Goal: Communication & Community: Answer question/provide support

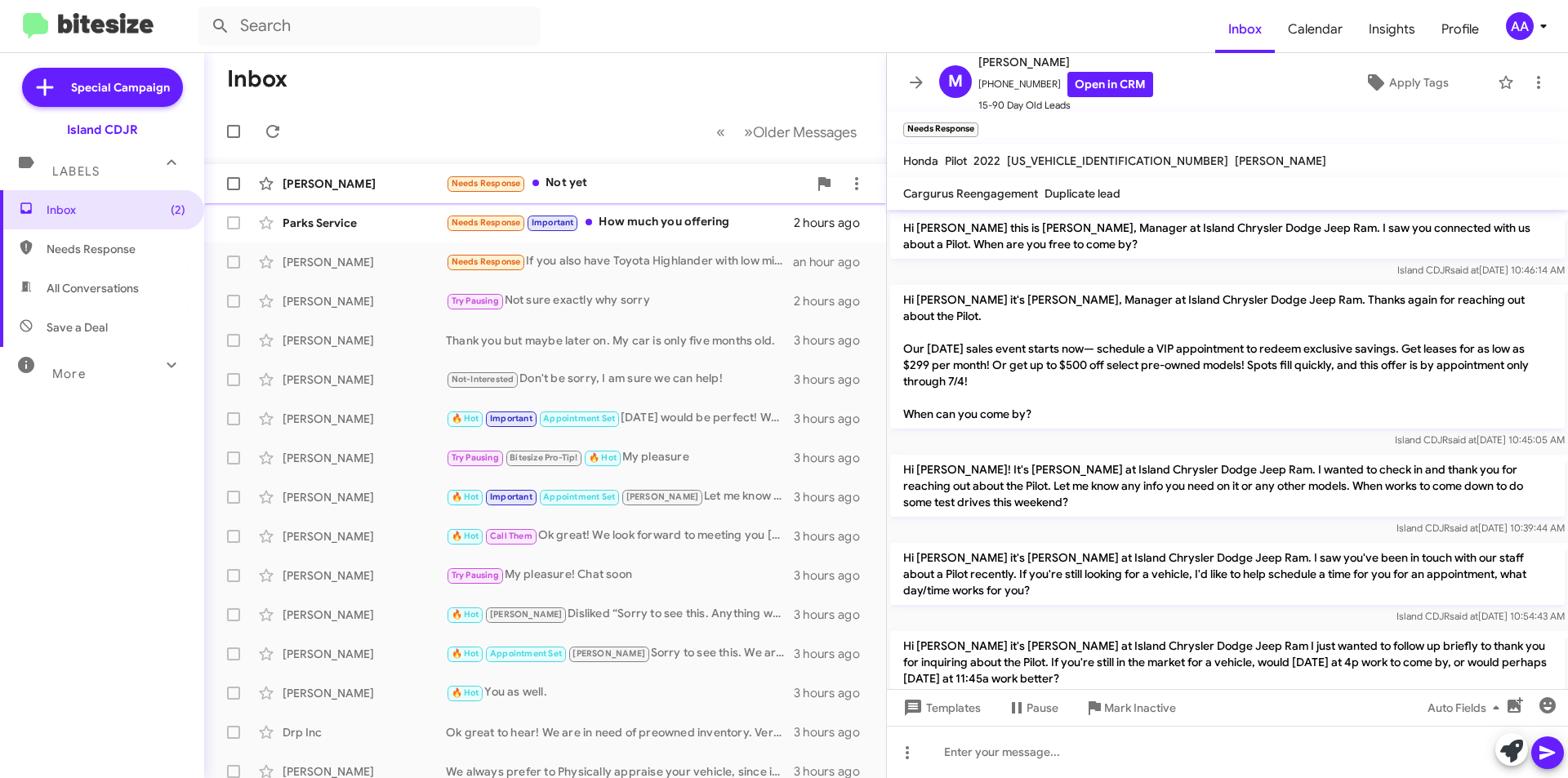
scroll to position [1056, 0]
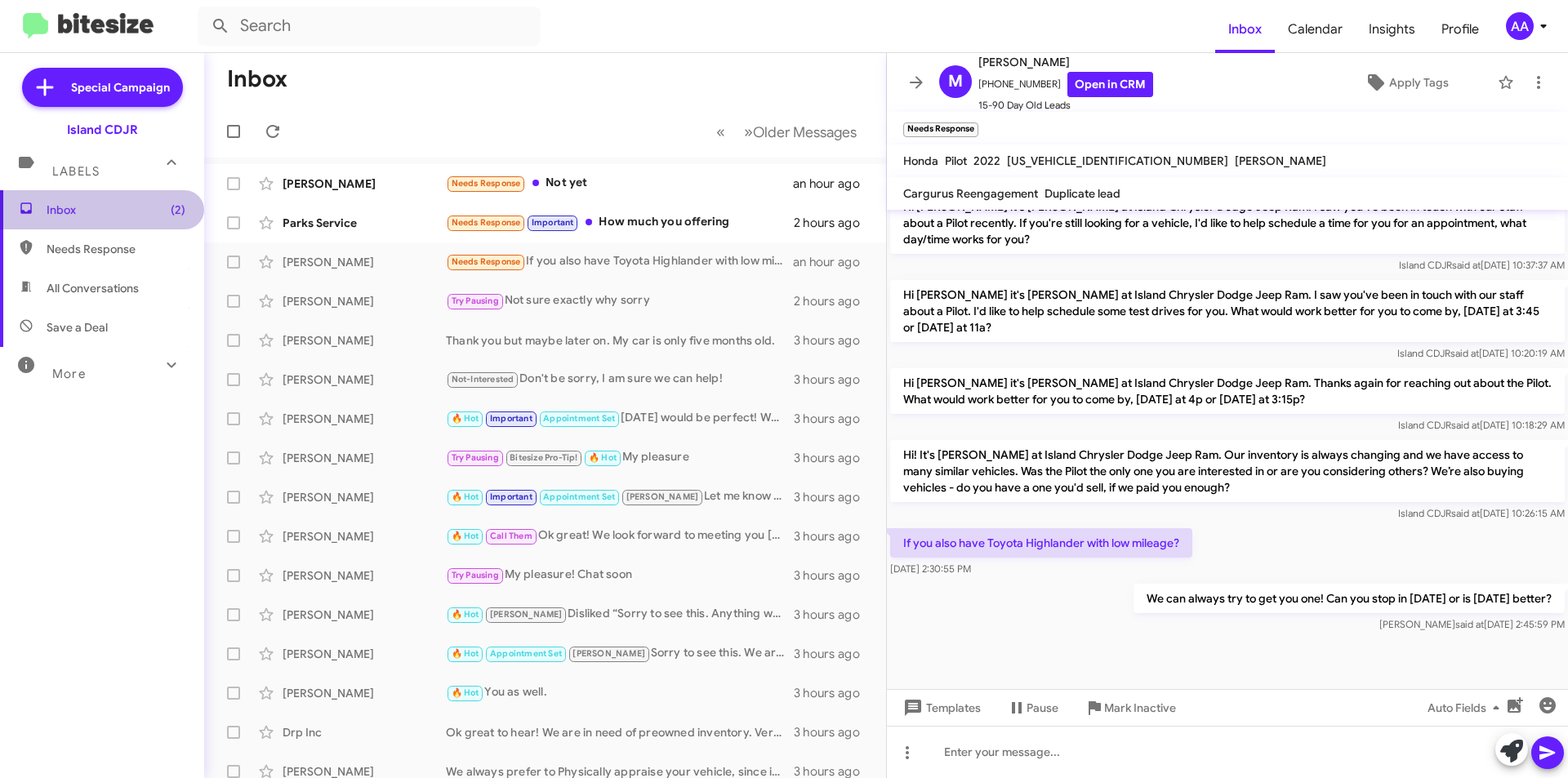
click at [116, 207] on span "Inbox (2)" at bounding box center [116, 209] width 139 height 16
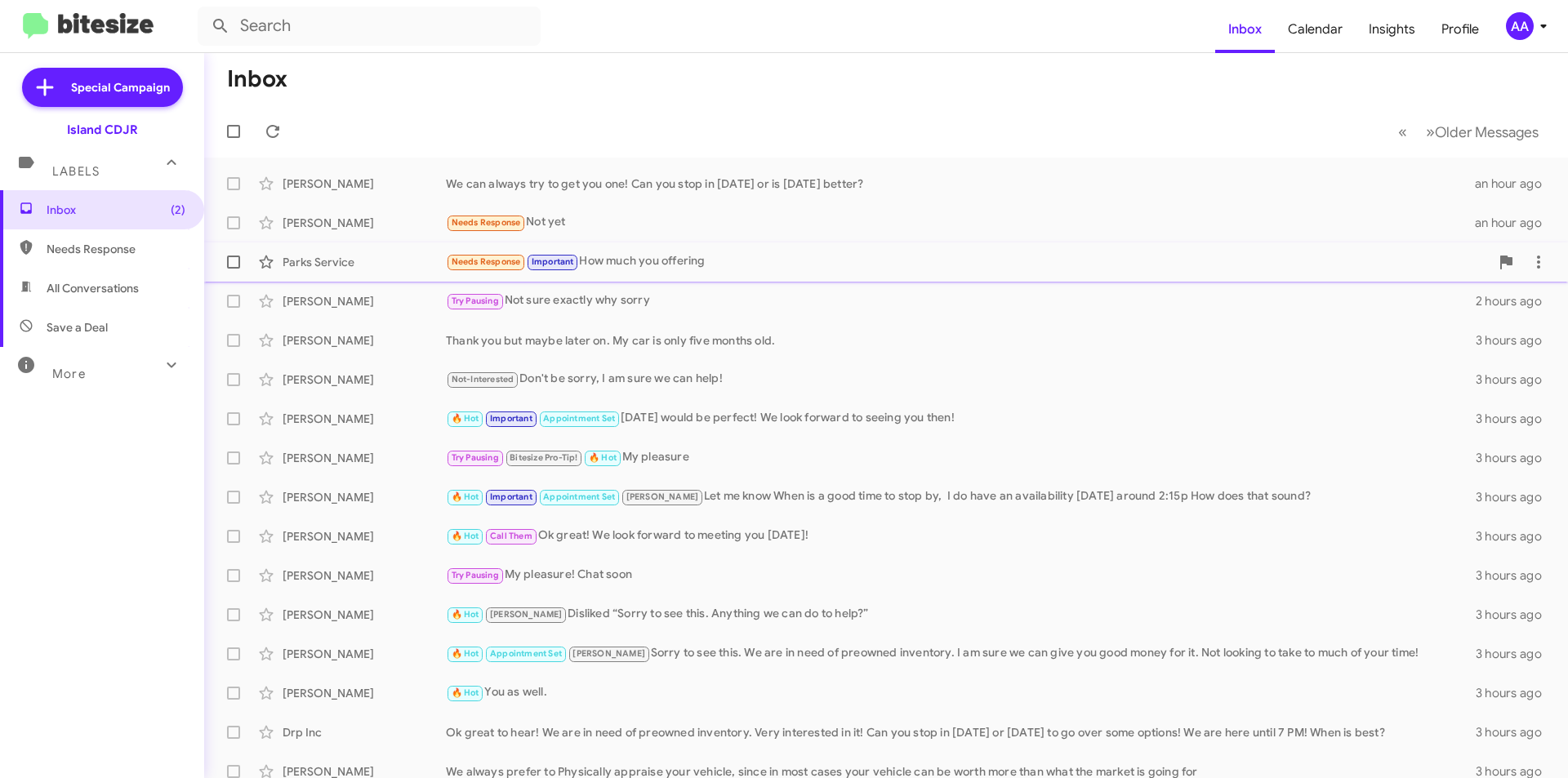
click at [668, 255] on div "Needs Response Important How much you offering" at bounding box center [967, 262] width 1043 height 19
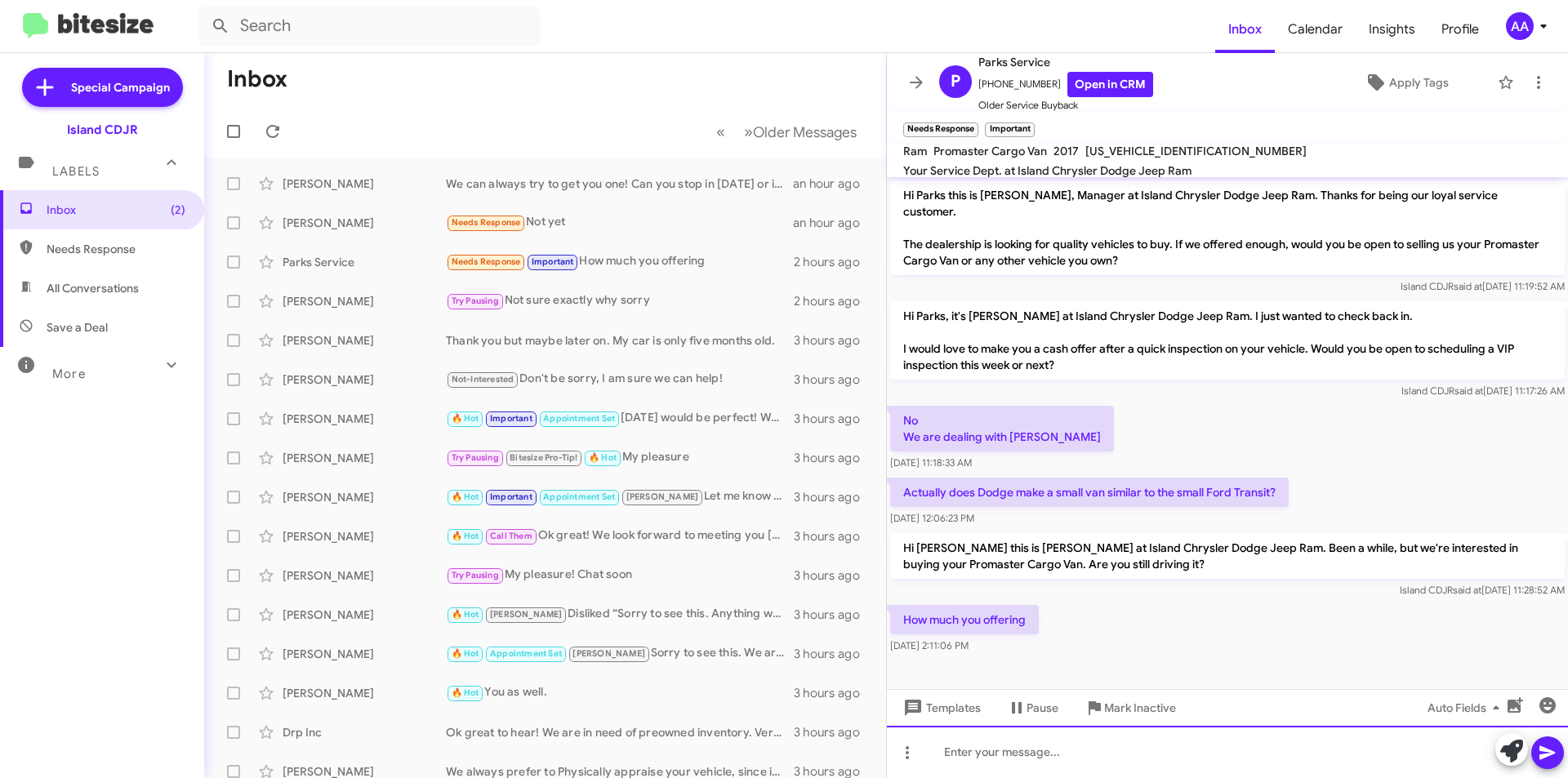
click at [988, 745] on div at bounding box center [1227, 753] width 681 height 52
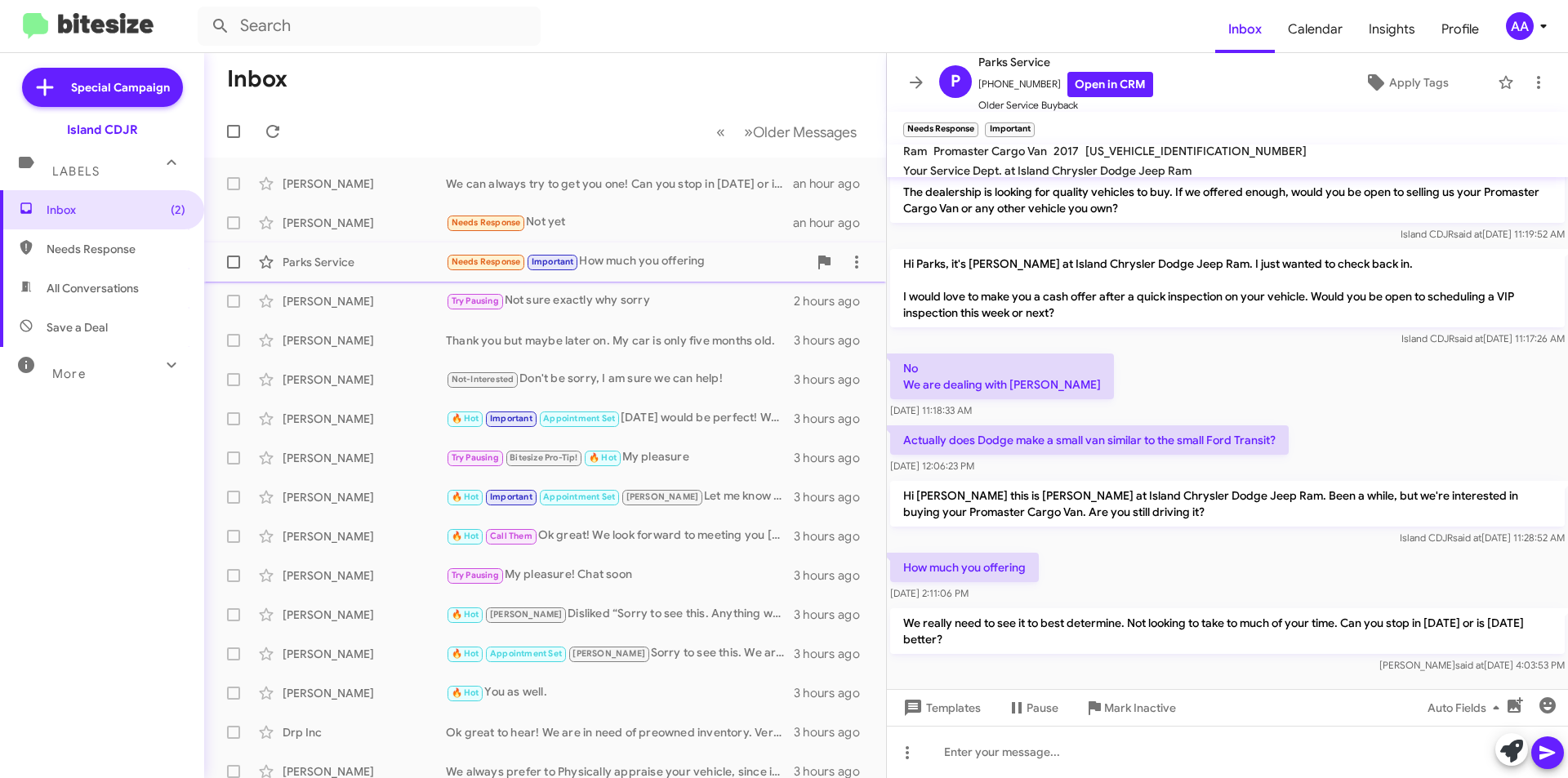
click at [485, 260] on span "Needs Response" at bounding box center [486, 262] width 69 height 10
click at [555, 206] on div "[PERSON_NAME] Needs Response Not yet an hour ago" at bounding box center [545, 222] width 656 height 33
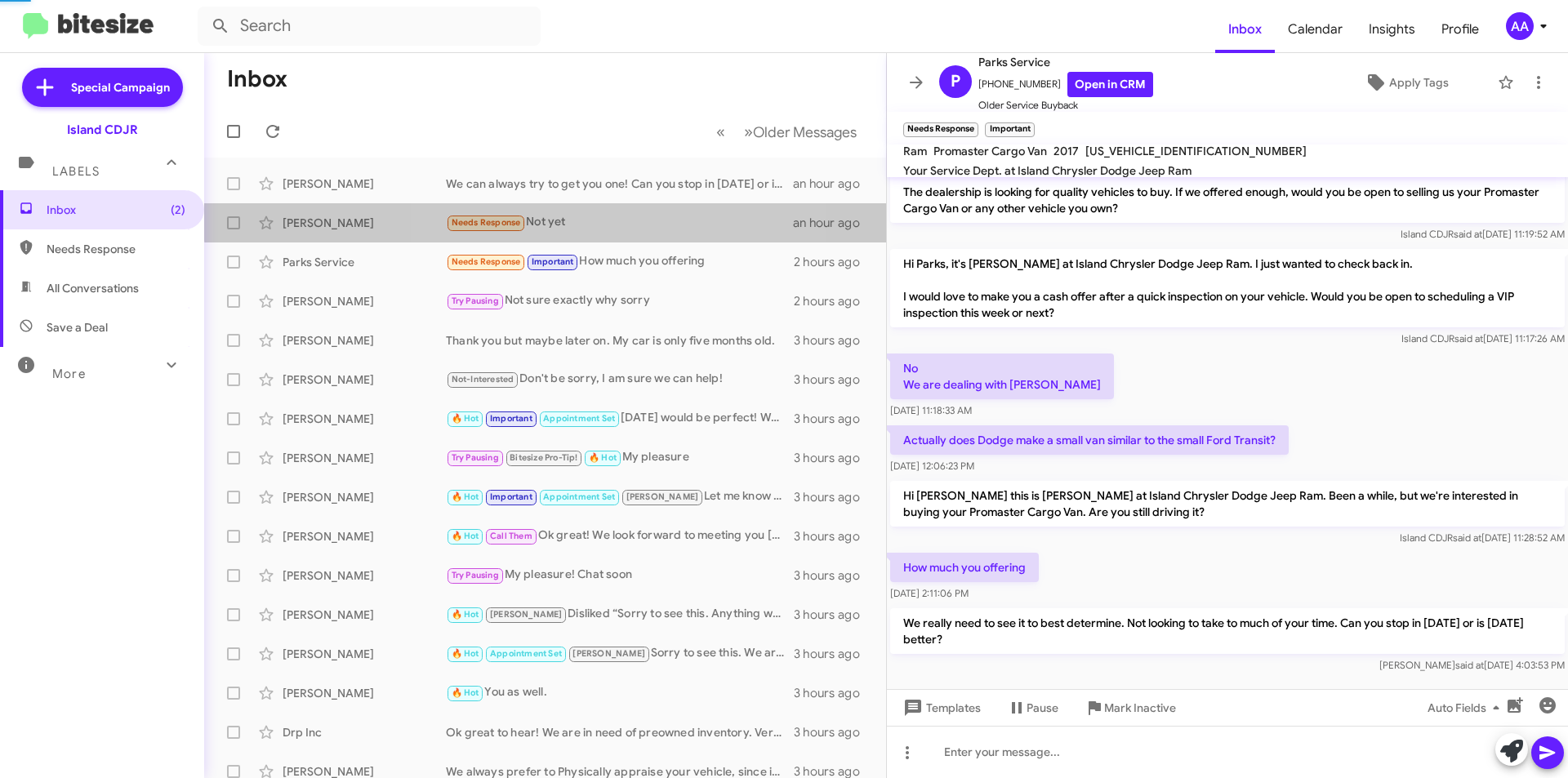
scroll to position [422, 0]
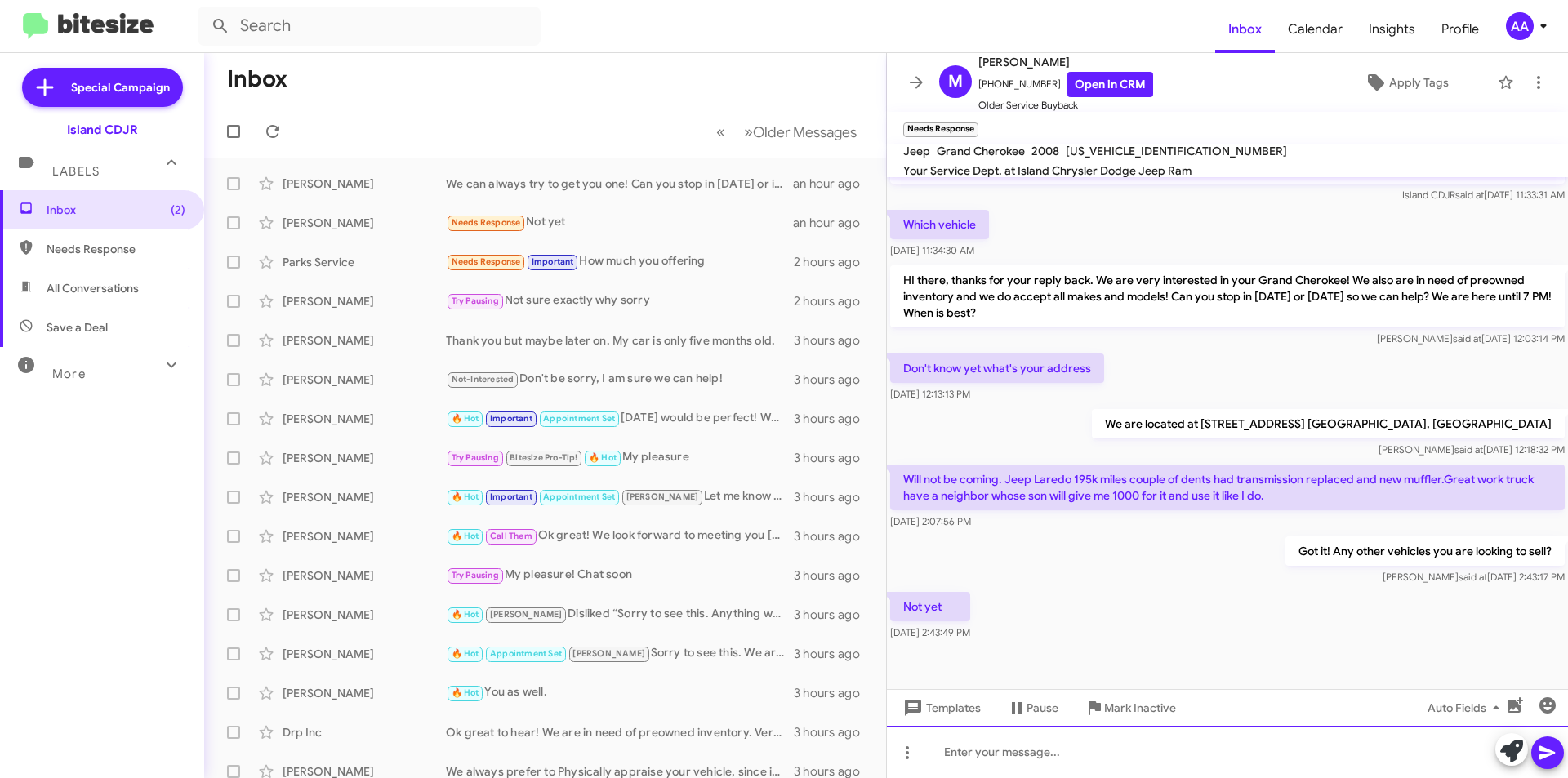
click at [986, 744] on div at bounding box center [1227, 753] width 681 height 52
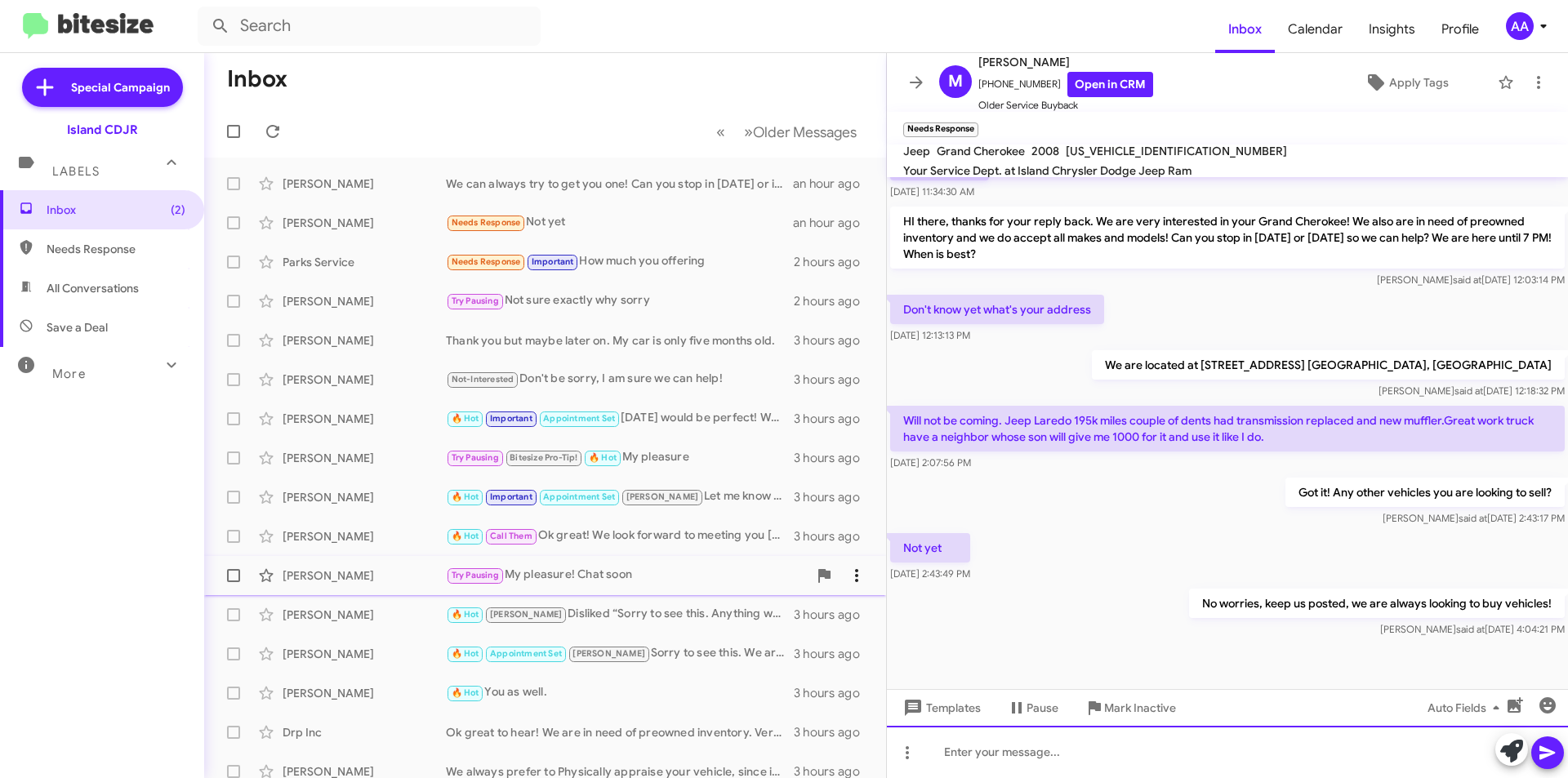
scroll to position [481, 0]
click at [82, 217] on span "Inbox (2)" at bounding box center [116, 209] width 139 height 16
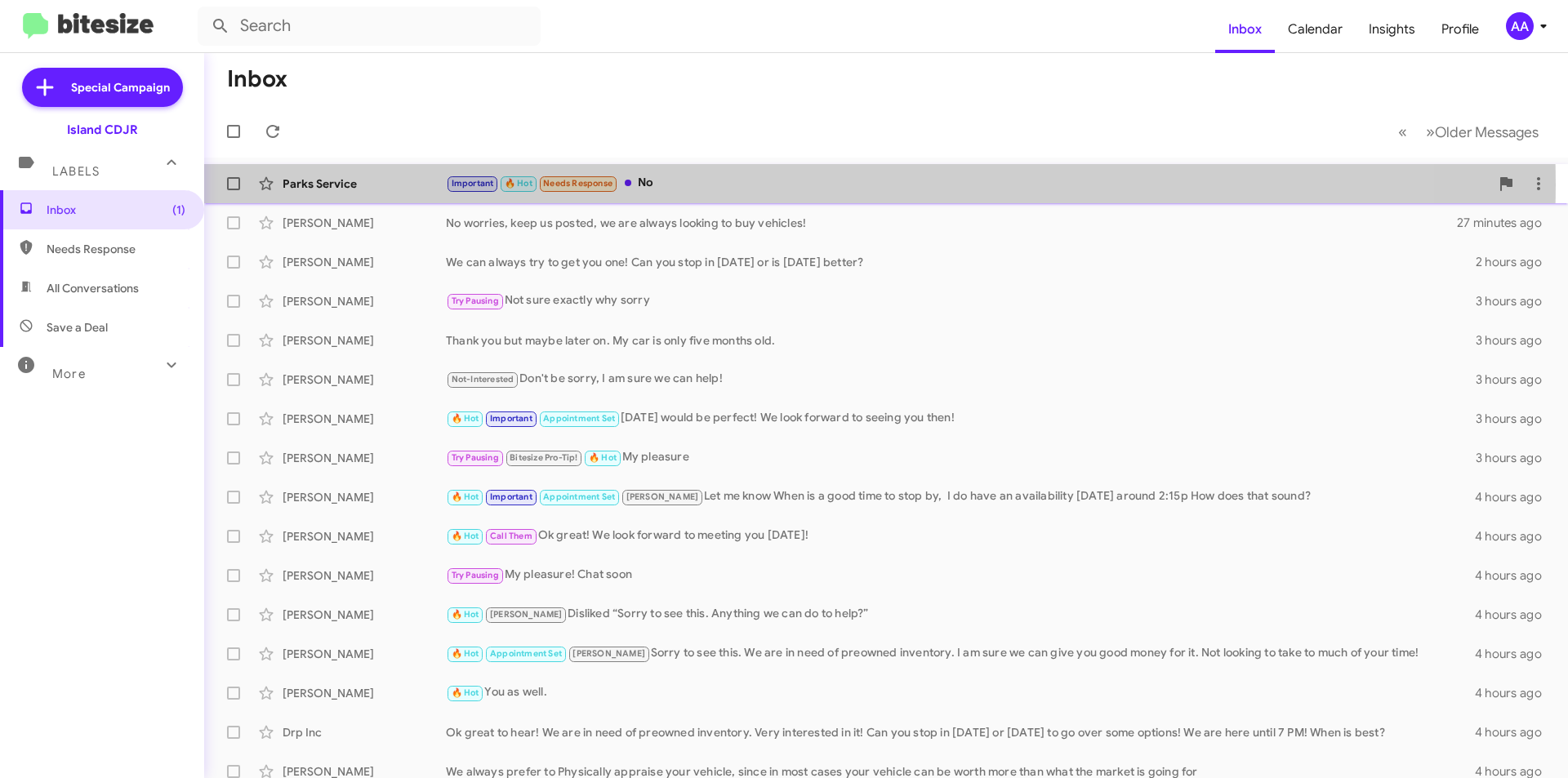
click at [665, 185] on div "Important 🔥 Hot Needs Response No" at bounding box center [967, 184] width 1043 height 19
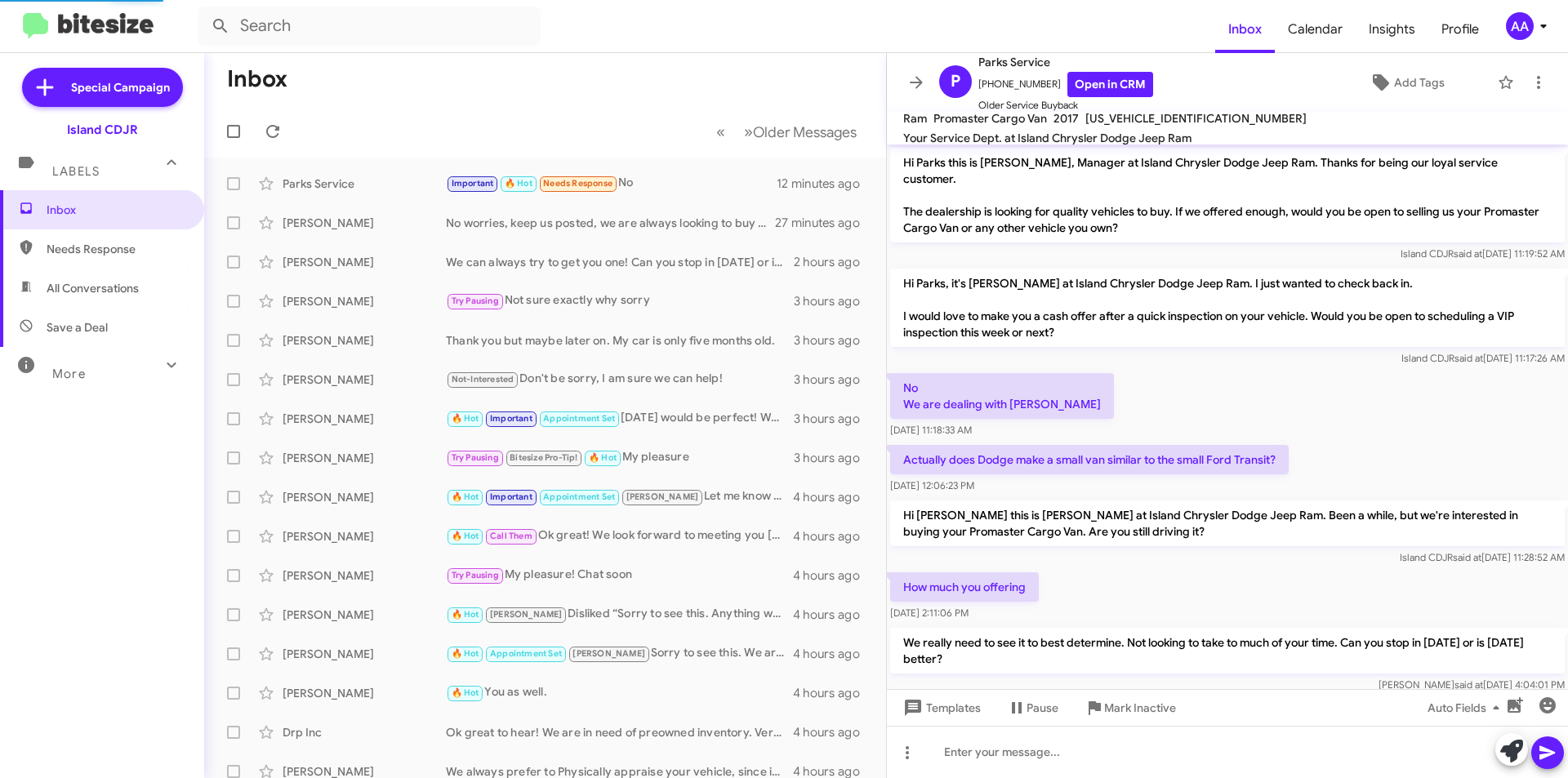
scroll to position [199, 0]
